Goal: Task Accomplishment & Management: Complete application form

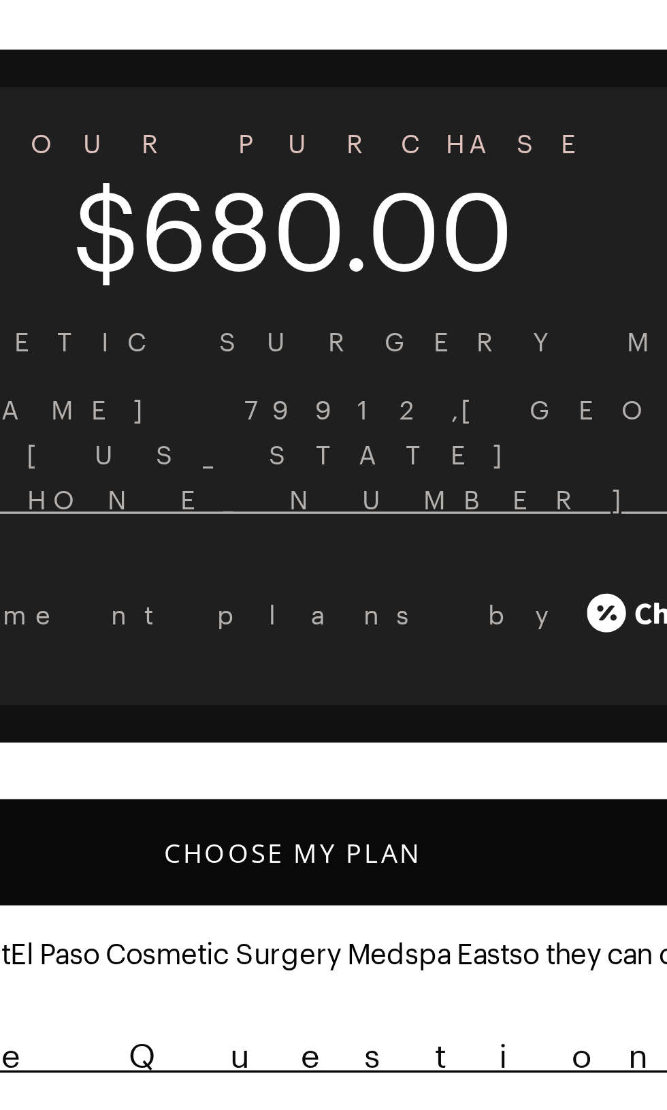
click at [364, 343] on button "Choose My Plan" at bounding box center [333, 358] width 635 height 31
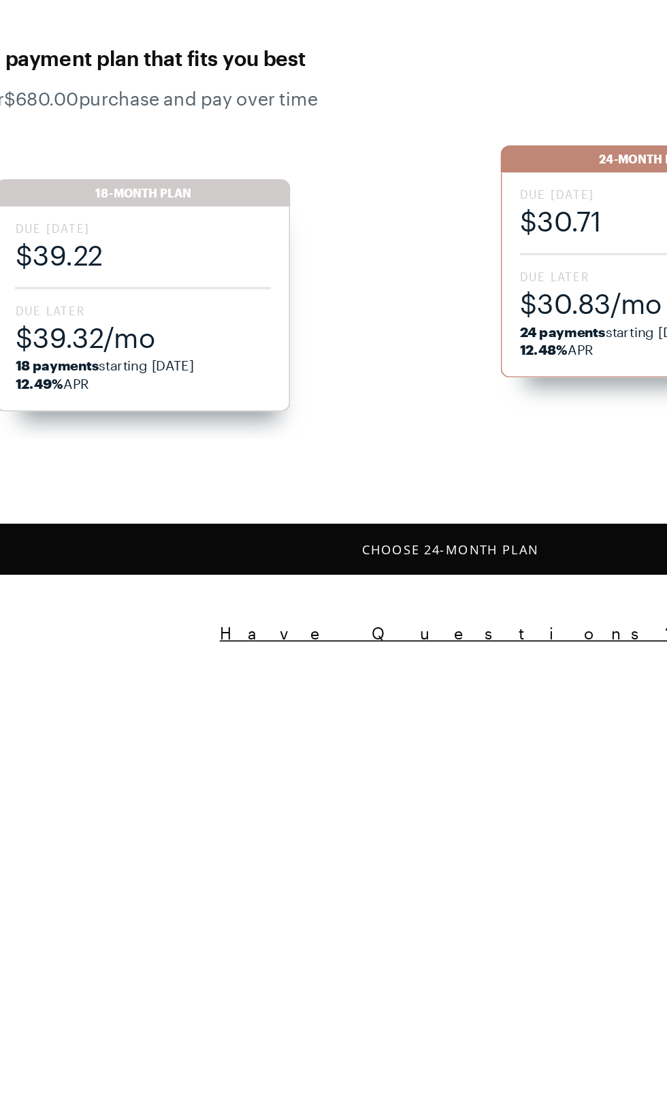
click at [180, 250] on span "$39.32/mo" at bounding box center [149, 250] width 154 height 22
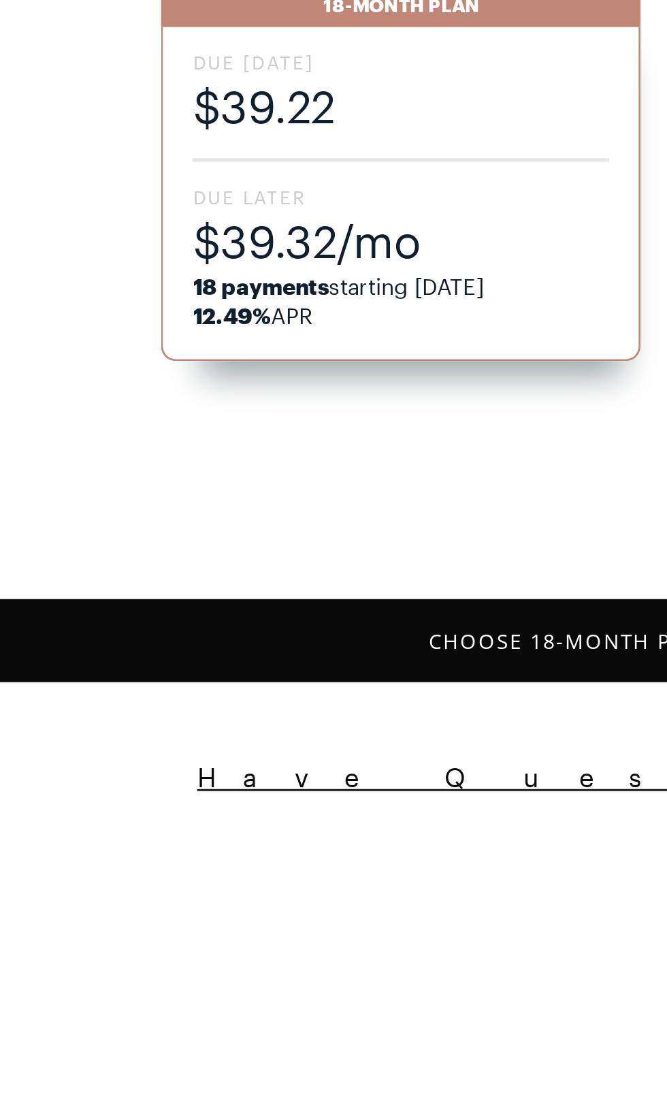
click at [280, 227] on span "$39.32/mo" at bounding box center [270, 230] width 154 height 22
click at [347, 372] on button "Choose 18 -Month Plan" at bounding box center [333, 377] width 635 height 31
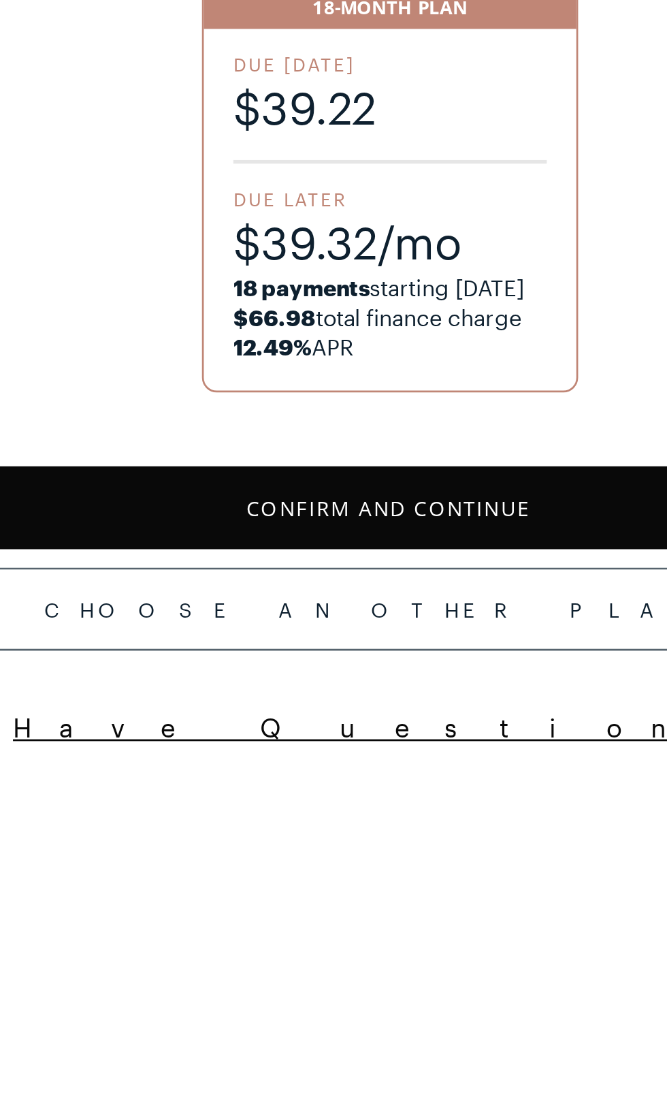
click at [383, 317] on button "Confirm and Continue" at bounding box center [333, 328] width 635 height 31
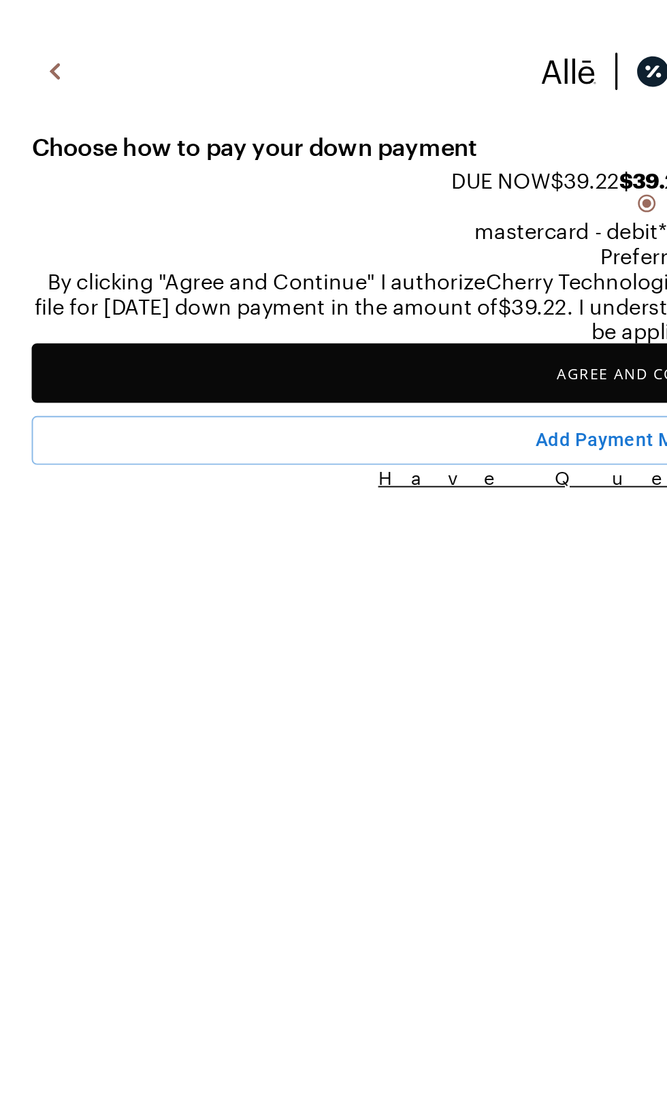
click at [312, 208] on button "Agree and Continue" at bounding box center [333, 192] width 635 height 31
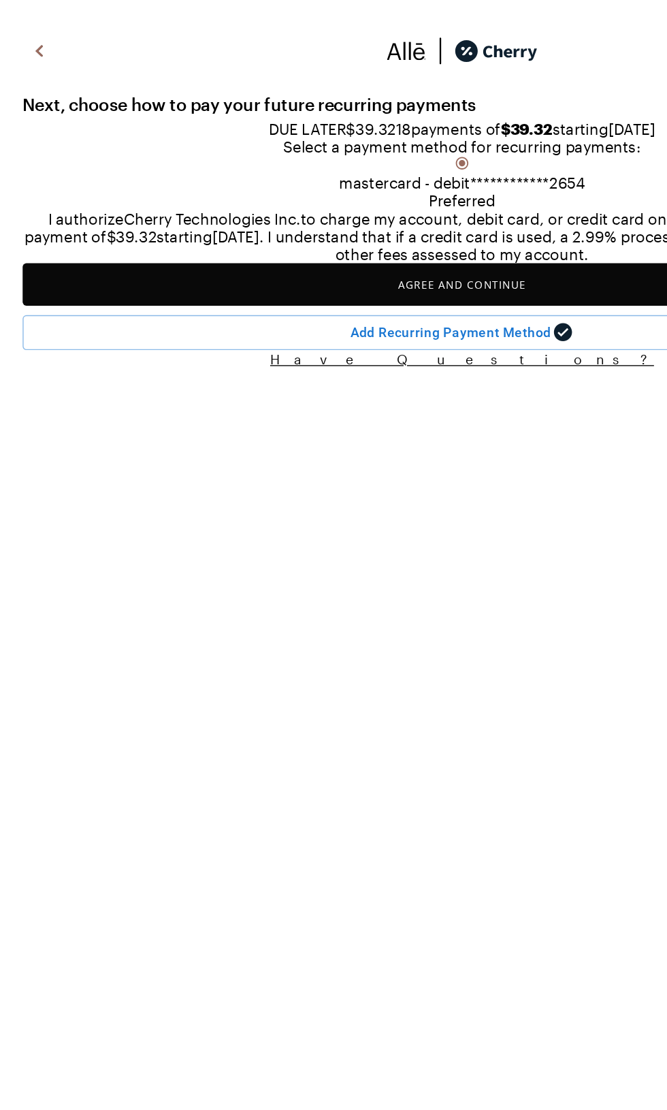
click at [381, 221] on button "Agree and Continue" at bounding box center [333, 205] width 635 height 31
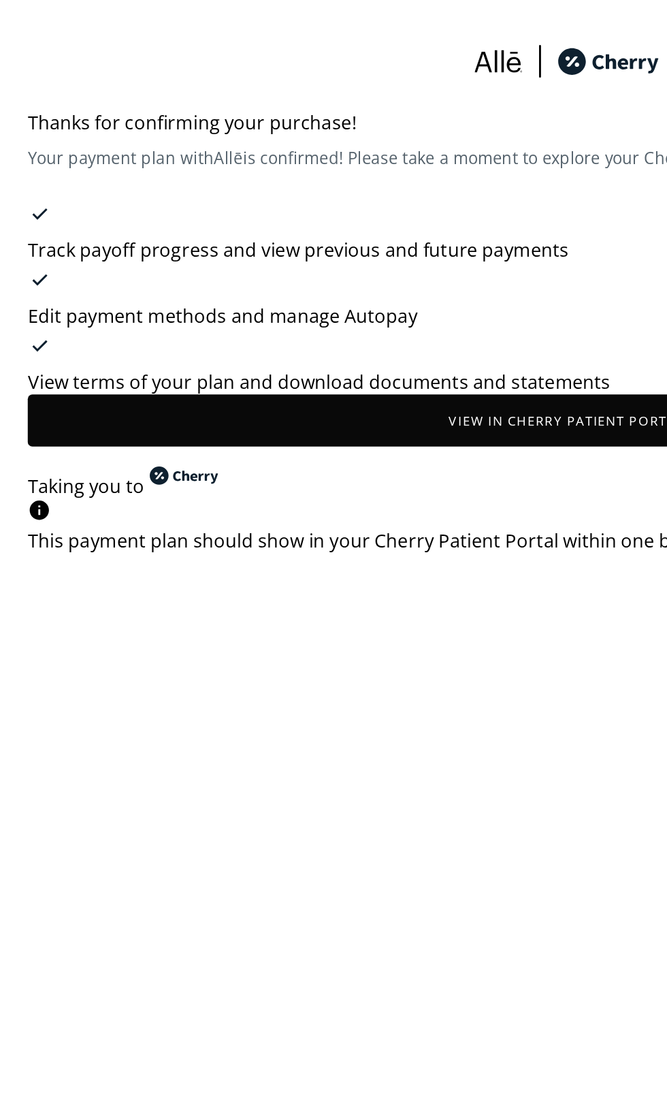
click at [356, 254] on button "View in Cherry patient portal" at bounding box center [333, 247] width 635 height 31
